Goal: Task Accomplishment & Management: Complete application form

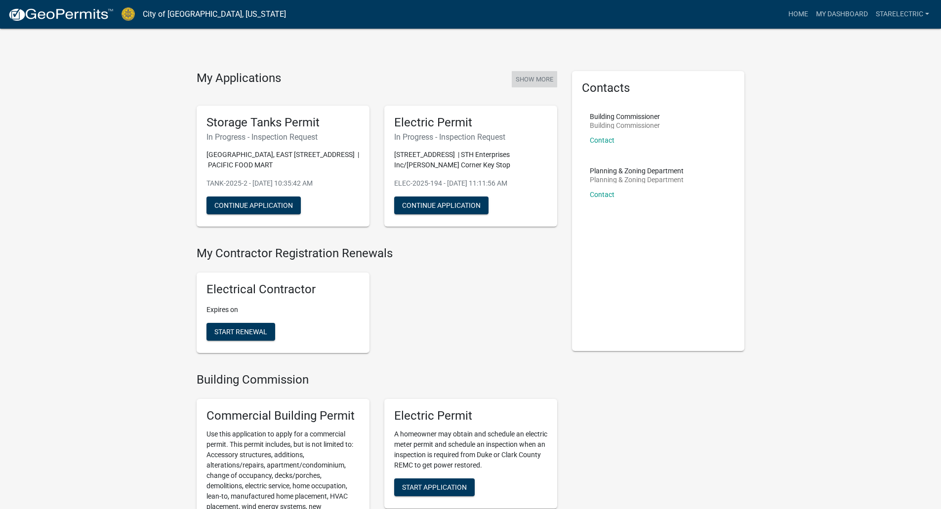
click at [545, 80] on button "Show More" at bounding box center [534, 79] width 45 height 16
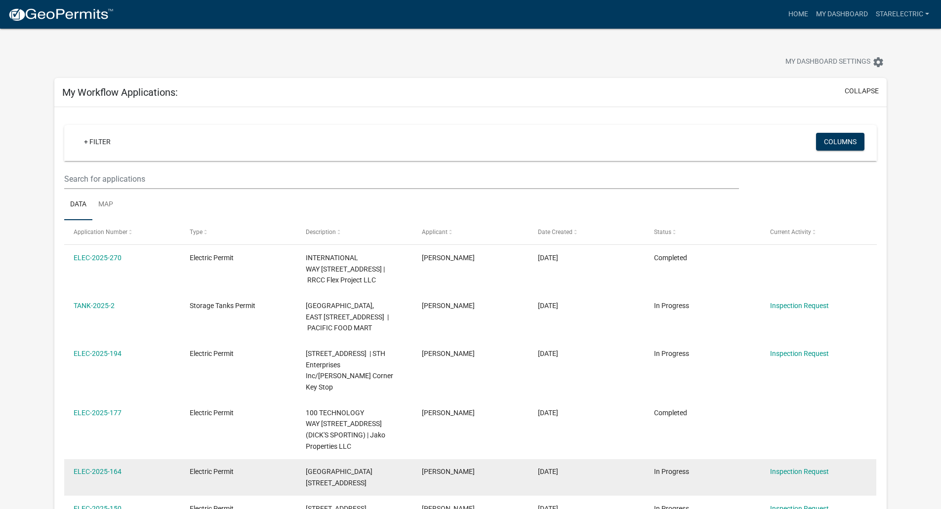
click at [122, 466] on div "ELEC-2025-164" at bounding box center [122, 471] width 97 height 11
click at [804, 468] on link "Inspection Request" at bounding box center [799, 472] width 59 height 8
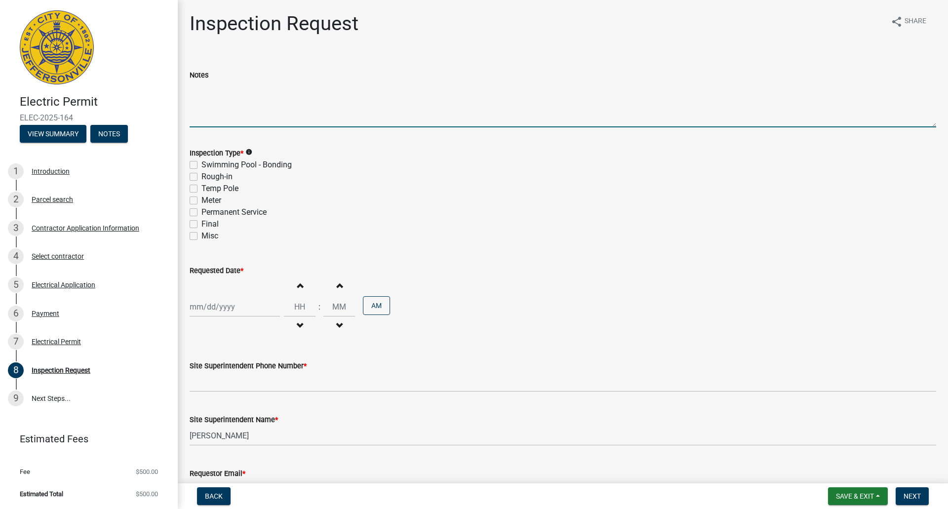
click at [227, 101] on textarea "Notes" at bounding box center [563, 104] width 747 height 46
type textarea "a"
type textarea "Above ceiling inspection"
click at [201, 178] on label "Rough-in" at bounding box center [216, 177] width 31 height 12
click at [201, 177] on input "Rough-in" at bounding box center [204, 174] width 6 height 6
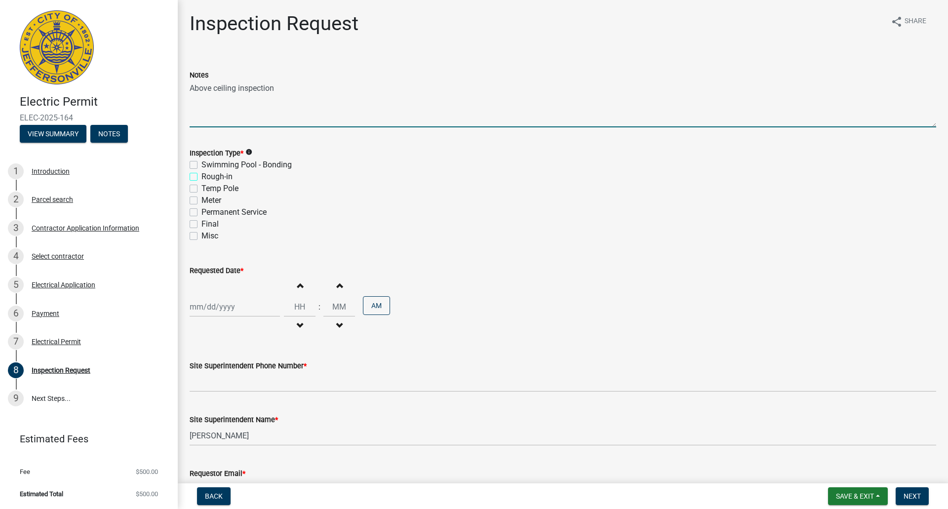
checkbox input "true"
checkbox input "false"
checkbox input "true"
checkbox input "false"
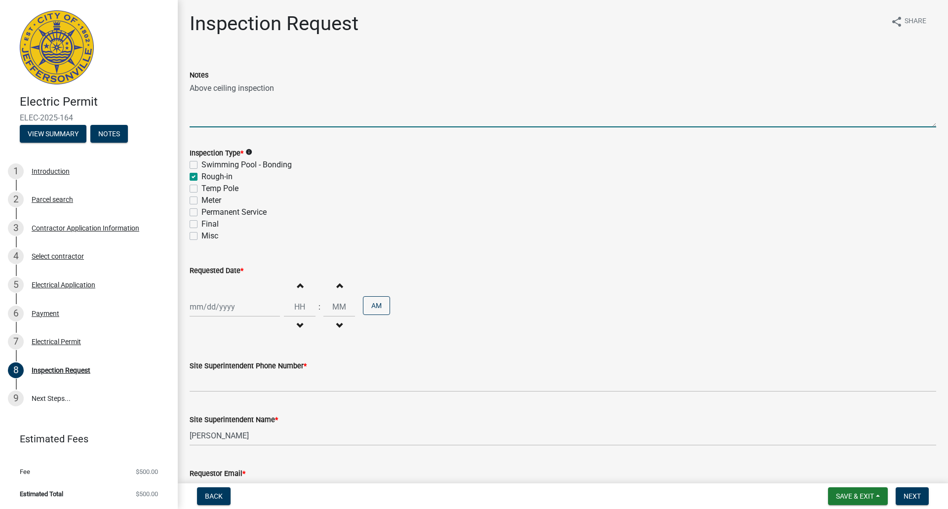
checkbox input "false"
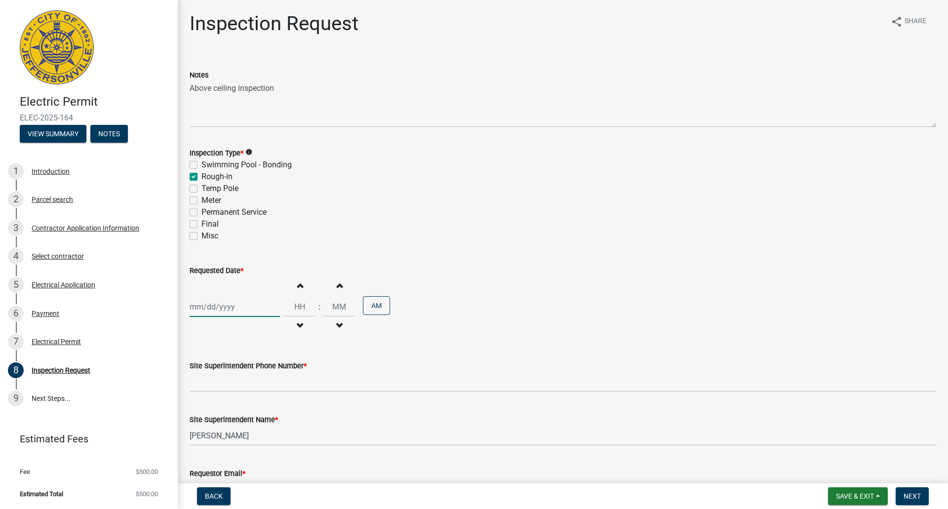
click at [210, 303] on div at bounding box center [235, 307] width 90 height 20
select select "8"
select select "2025"
click at [215, 421] on div "26" at bounding box center [215, 423] width 16 height 16
type input "[DATE]"
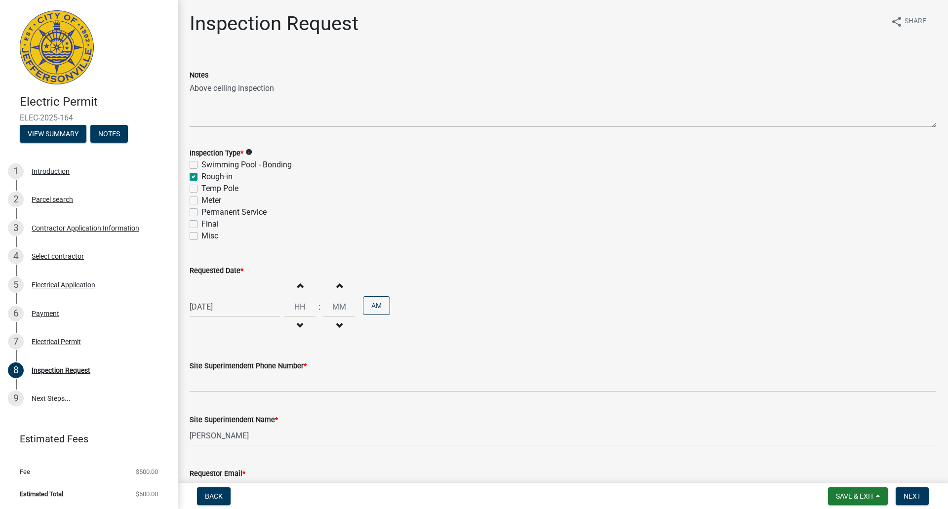
click at [296, 320] on button "Decrement hours" at bounding box center [299, 326] width 21 height 18
type input "11"
type input "00"
click at [297, 321] on button "Decrement hours" at bounding box center [299, 326] width 21 height 18
type input "10"
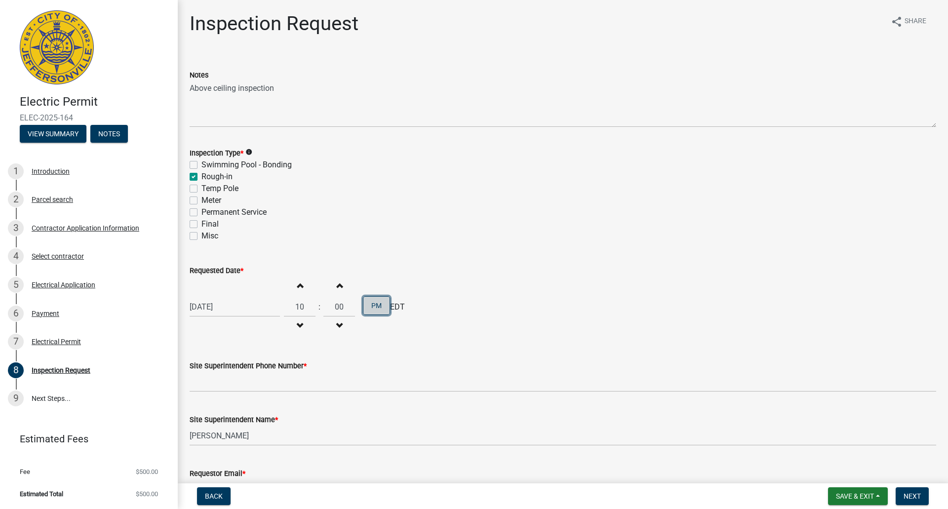
click at [374, 307] on button "PM" at bounding box center [376, 305] width 27 height 19
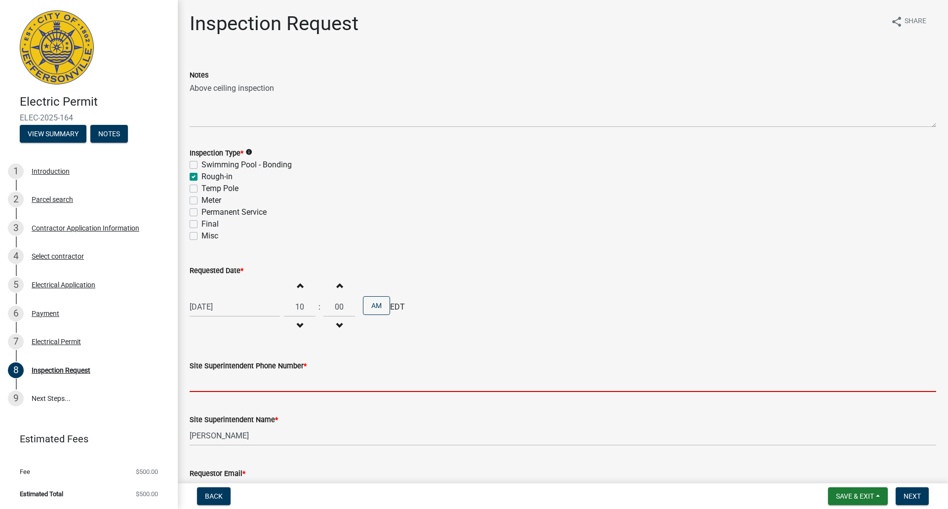
click at [190, 383] on input "Site Superintendent Phone Number *" at bounding box center [563, 382] width 747 height 20
type input "5026391371"
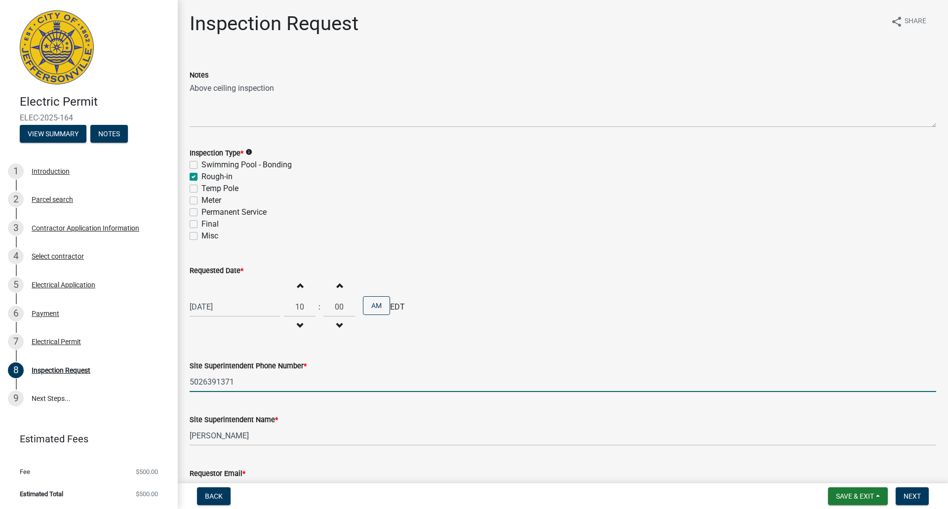
type input "[EMAIL_ADDRESS][DOMAIN_NAME]"
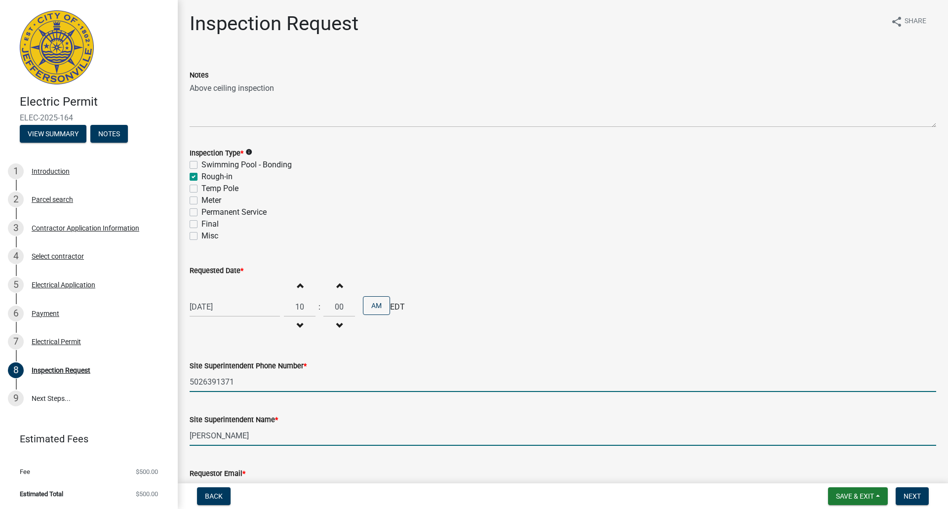
click at [255, 432] on input "[PERSON_NAME]" at bounding box center [563, 436] width 747 height 20
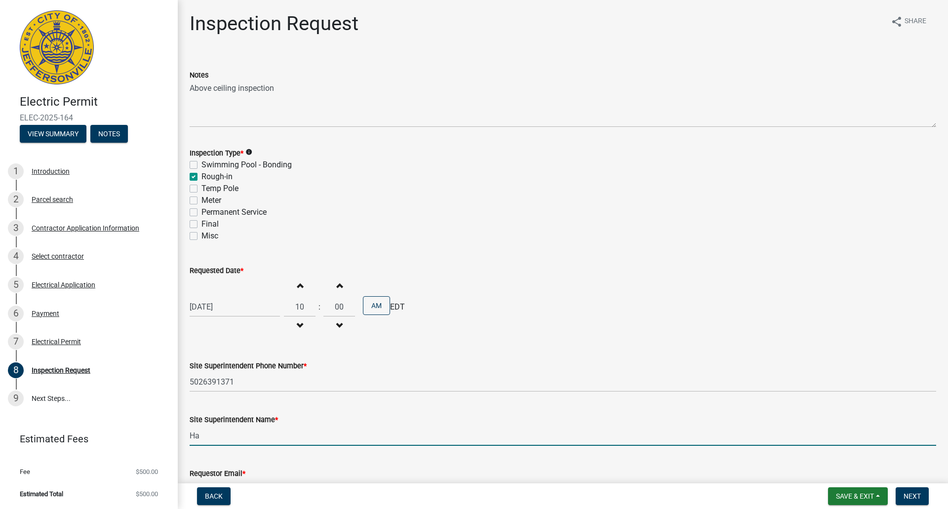
type input "H"
type input "[PERSON_NAME]"
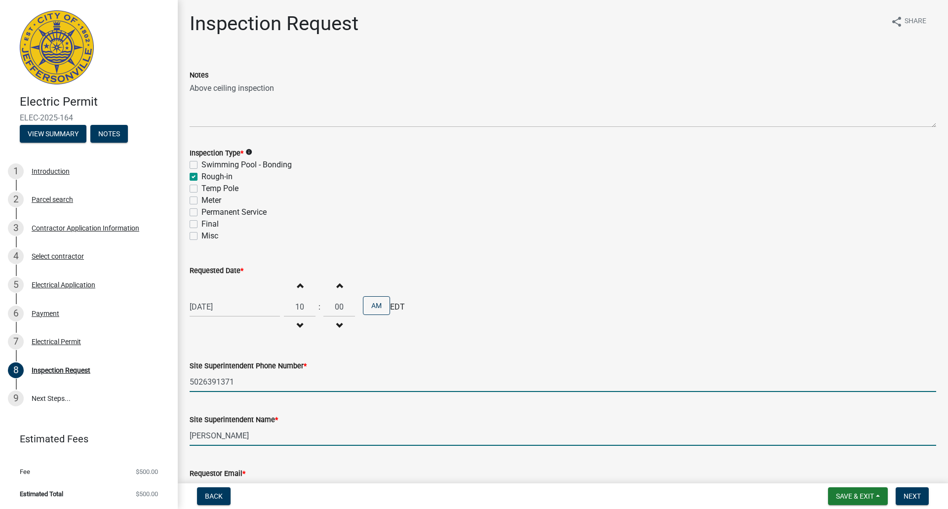
click at [252, 382] on input "5026391371" at bounding box center [563, 382] width 747 height 20
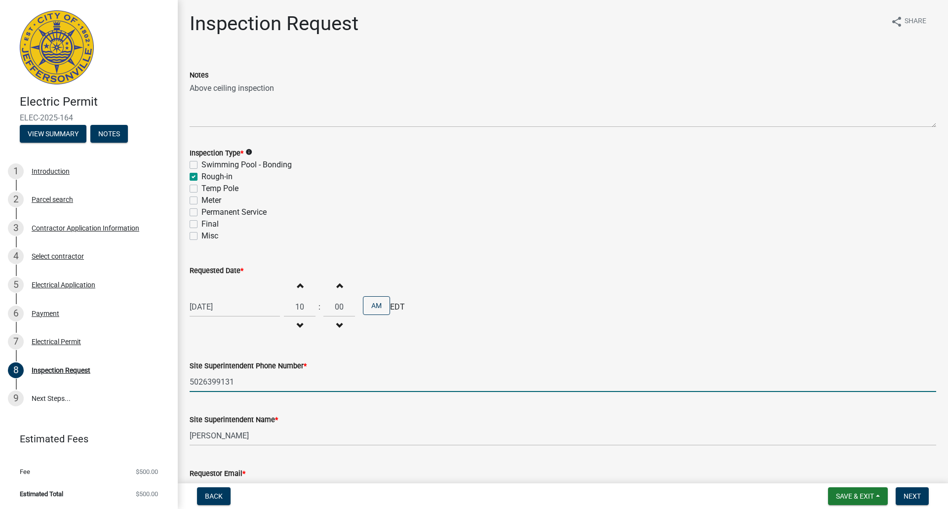
click at [252, 382] on input "5026399131" at bounding box center [563, 382] width 747 height 20
click at [202, 381] on input "5026399131" at bounding box center [563, 382] width 747 height 20
click at [218, 381] on input "502-6399131" at bounding box center [563, 382] width 747 height 20
click at [261, 379] on input "[PHONE_NUMBER]" at bounding box center [563, 382] width 747 height 20
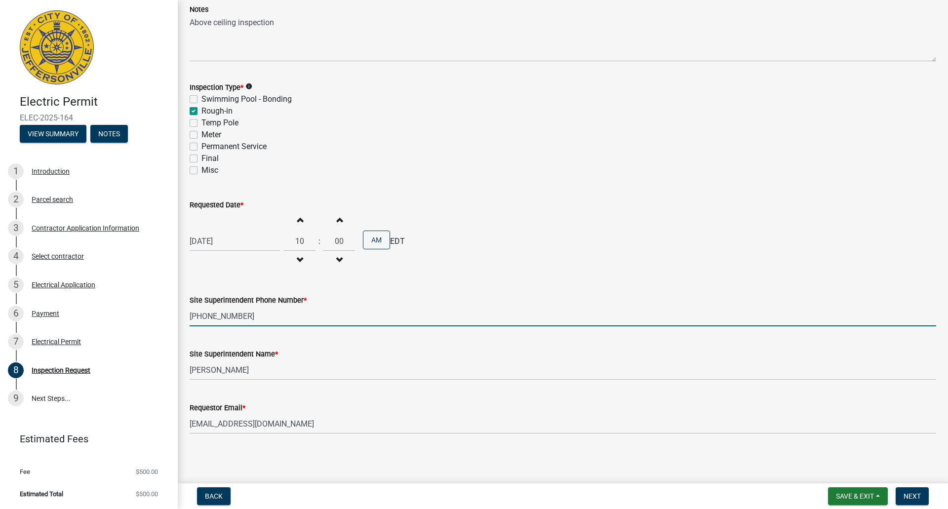
scroll to position [67, 0]
type input "[PHONE_NUMBER]"
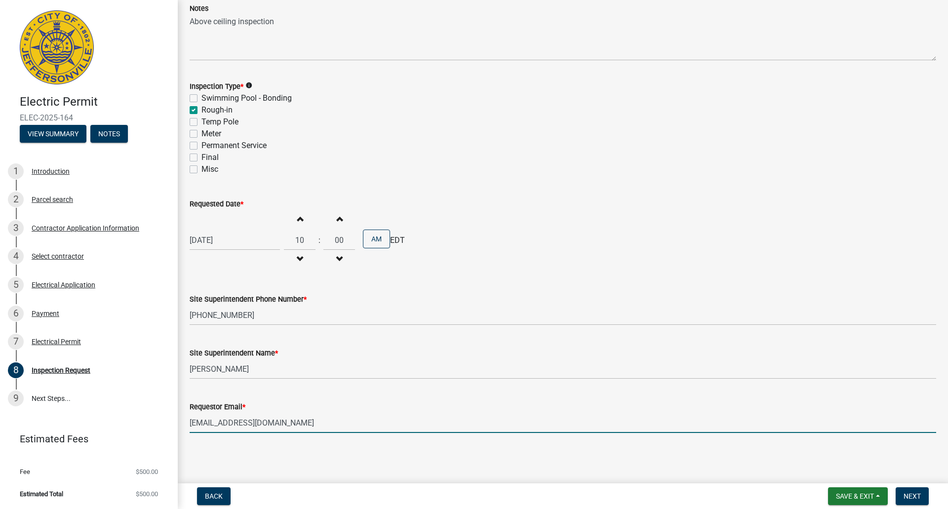
click at [282, 424] on input "[EMAIL_ADDRESS][DOMAIN_NAME]" at bounding box center [563, 423] width 747 height 20
type input "[PERSON_NAME][EMAIL_ADDRESS][DOMAIN_NAME]"
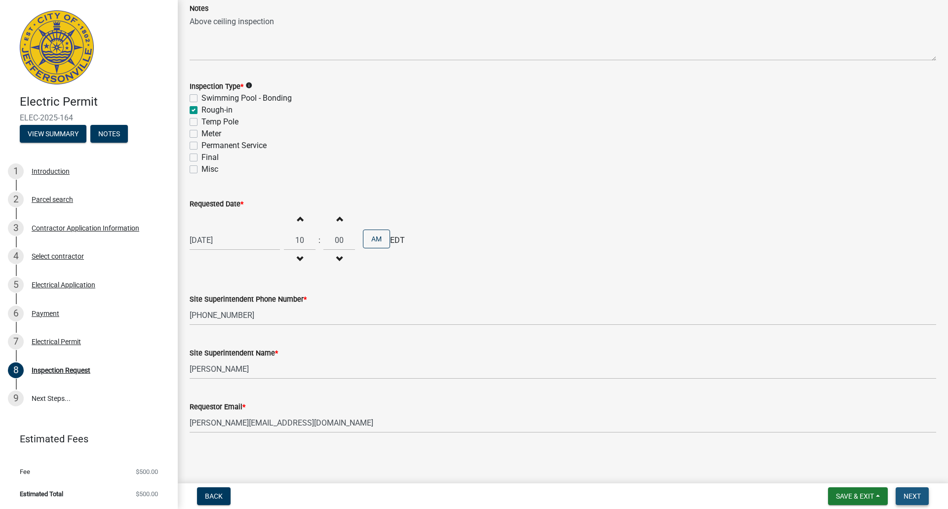
click at [909, 495] on span "Next" at bounding box center [912, 496] width 17 height 8
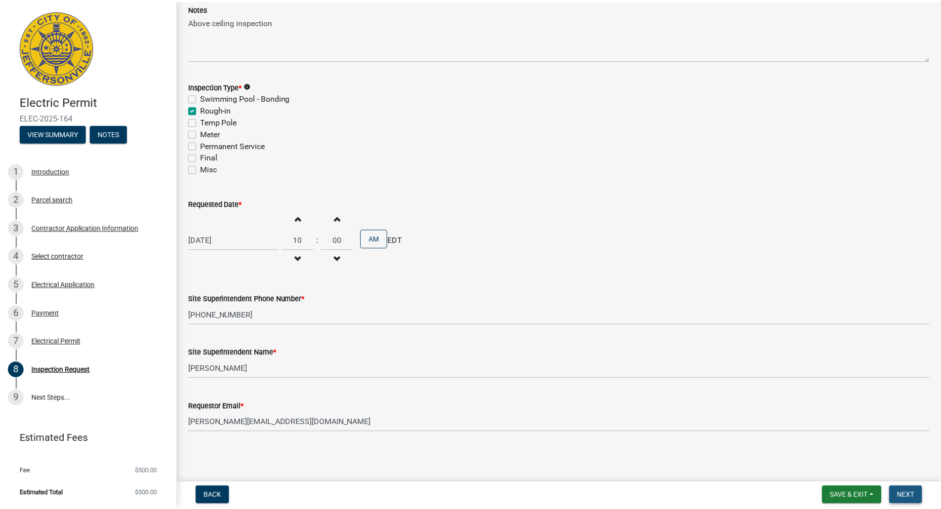
scroll to position [0, 0]
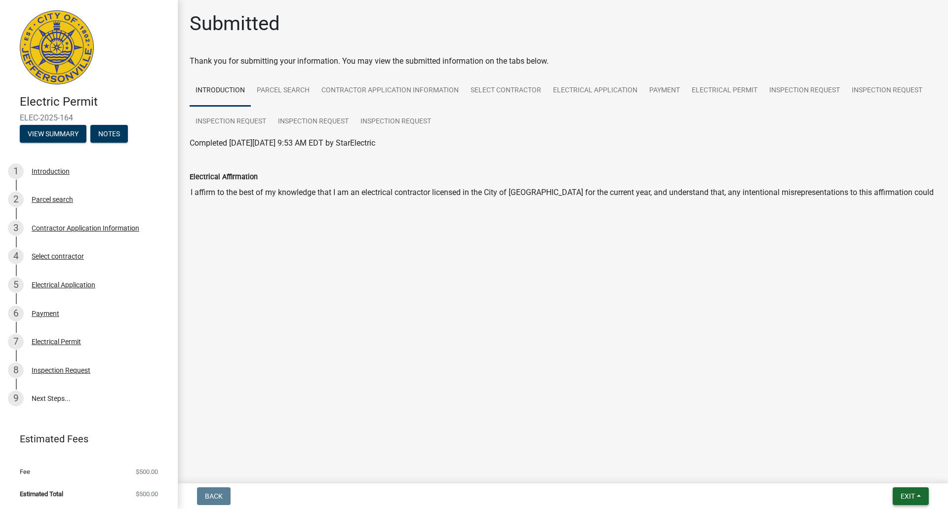
click at [909, 495] on span "Exit" at bounding box center [908, 496] width 14 height 8
click at [874, 468] on button "Save & Exit" at bounding box center [889, 471] width 79 height 24
